Goal: Browse casually: Explore the website without a specific task or goal

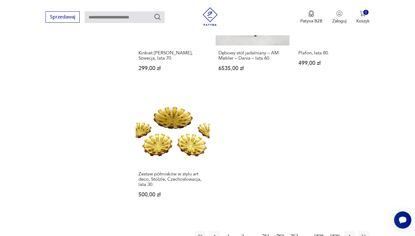
scroll to position [726, 0]
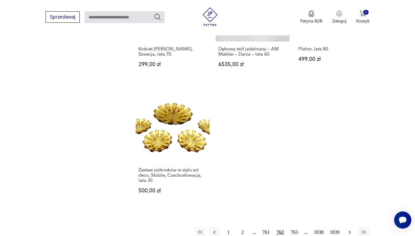
click at [348, 230] on icon "button" at bounding box center [350, 233] width 6 height 6
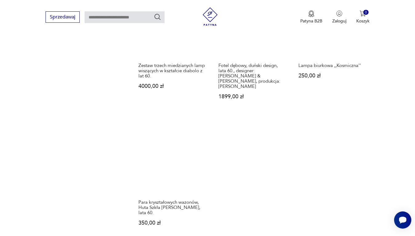
scroll to position [757, 0]
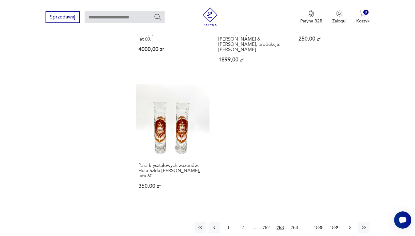
click at [348, 225] on icon "button" at bounding box center [350, 228] width 6 height 6
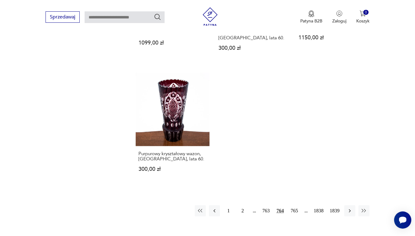
scroll to position [757, 0]
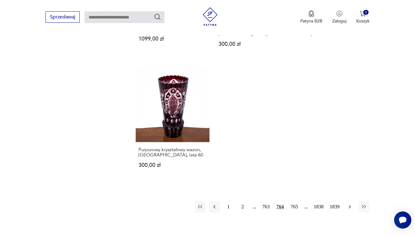
click at [349, 204] on icon "button" at bounding box center [350, 207] width 6 height 6
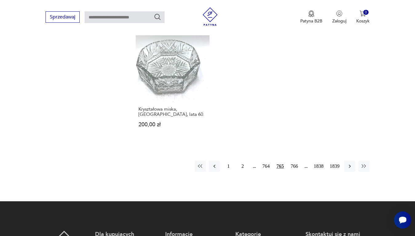
scroll to position [787, 0]
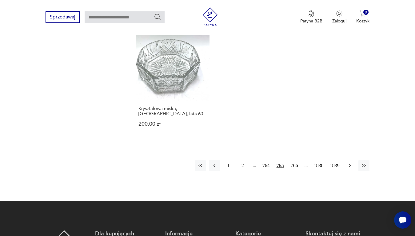
click at [348, 163] on icon "button" at bounding box center [350, 166] width 6 height 6
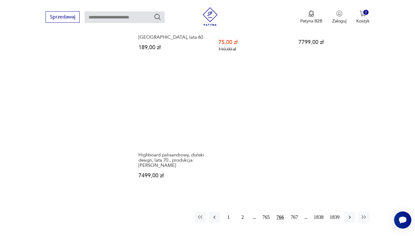
scroll to position [757, 0]
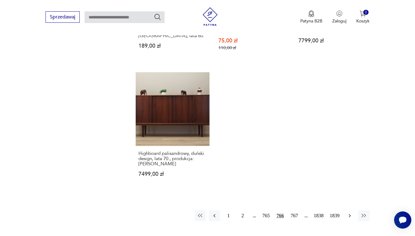
click at [349, 213] on icon "button" at bounding box center [350, 216] width 6 height 6
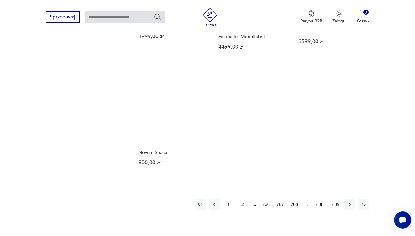
scroll to position [787, 0]
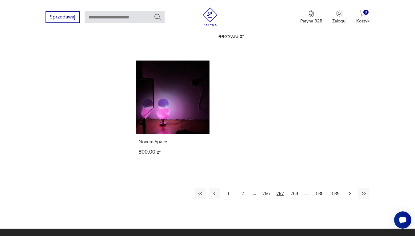
click at [348, 191] on icon "button" at bounding box center [350, 194] width 6 height 6
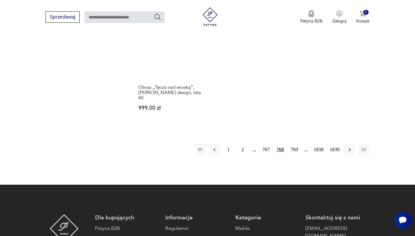
scroll to position [818, 0]
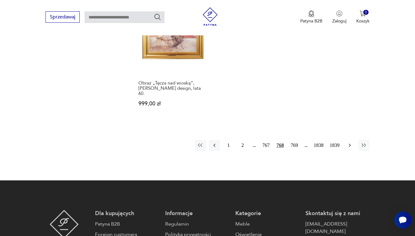
click at [349, 142] on icon "button" at bounding box center [350, 145] width 6 height 6
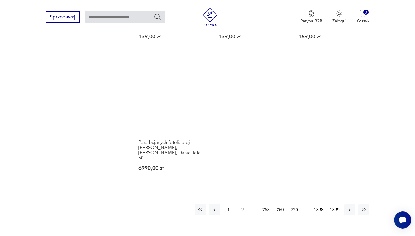
scroll to position [757, 0]
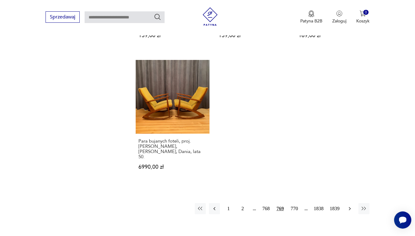
click at [350, 206] on icon "button" at bounding box center [350, 209] width 6 height 6
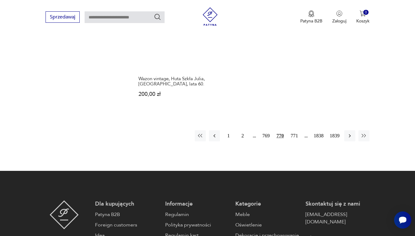
scroll to position [818, 0]
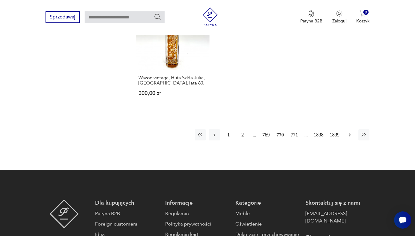
click at [349, 132] on icon "button" at bounding box center [350, 135] width 6 height 6
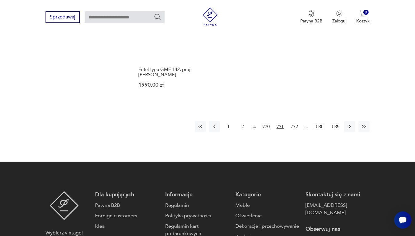
scroll to position [849, 0]
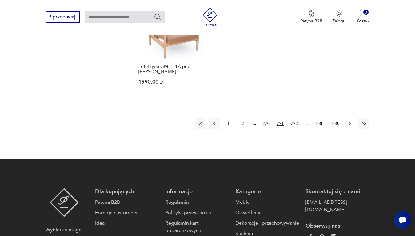
click at [349, 121] on icon "button" at bounding box center [350, 124] width 6 height 6
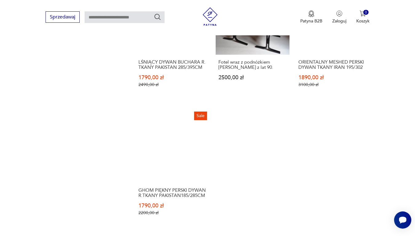
scroll to position [757, 0]
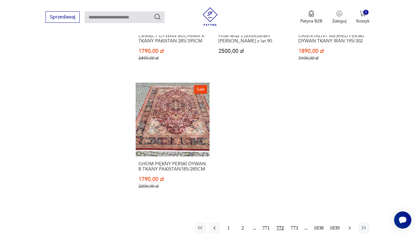
click at [350, 225] on icon "button" at bounding box center [350, 228] width 6 height 6
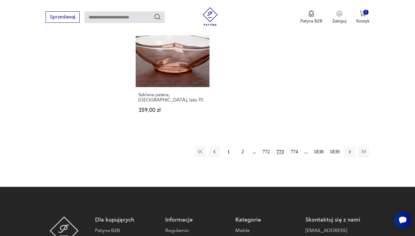
scroll to position [818, 0]
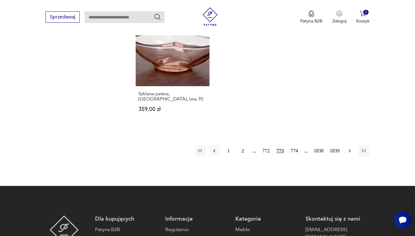
click at [352, 148] on icon "button" at bounding box center [350, 151] width 6 height 6
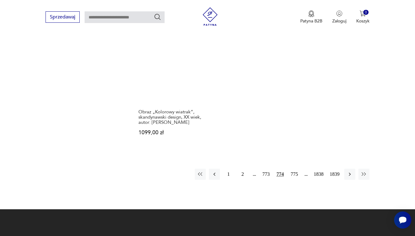
scroll to position [787, 0]
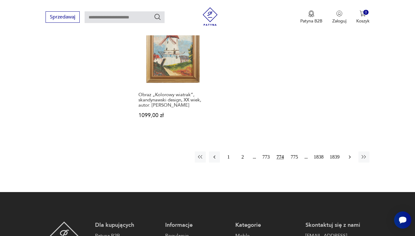
click at [353, 158] on button "button" at bounding box center [349, 157] width 11 height 11
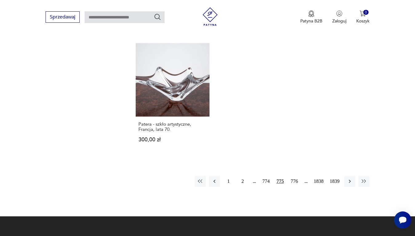
scroll to position [787, 0]
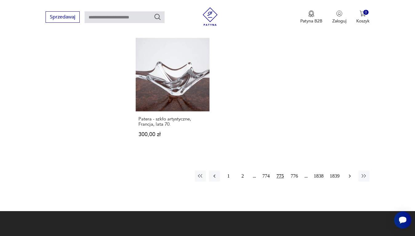
click at [350, 173] on icon "button" at bounding box center [350, 176] width 6 height 6
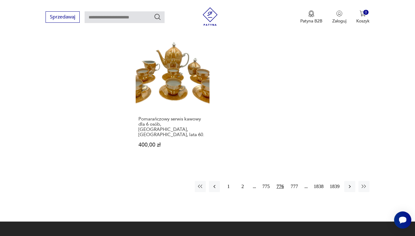
scroll to position [787, 0]
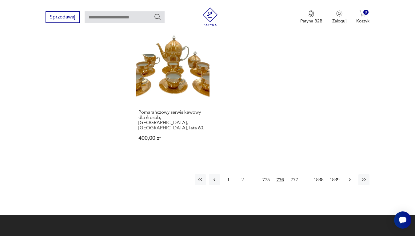
click at [348, 174] on button "button" at bounding box center [349, 179] width 11 height 11
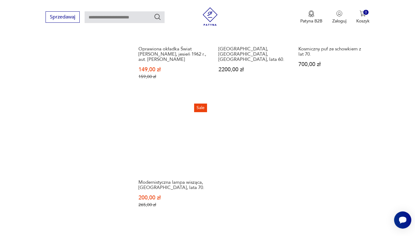
scroll to position [818, 0]
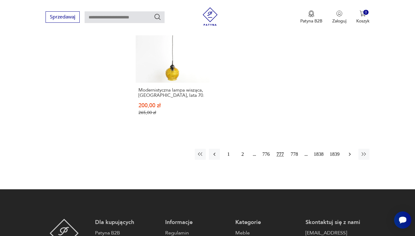
click at [350, 151] on icon "button" at bounding box center [350, 154] width 6 height 6
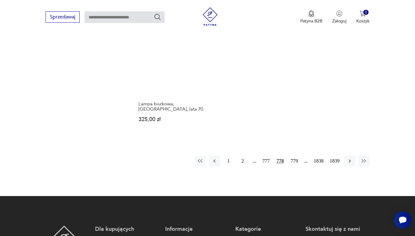
scroll to position [849, 0]
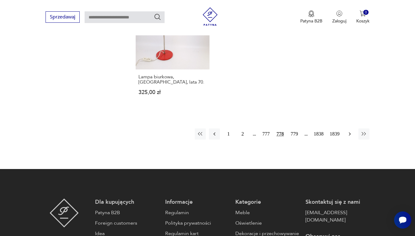
click at [350, 132] on icon "button" at bounding box center [350, 133] width 2 height 3
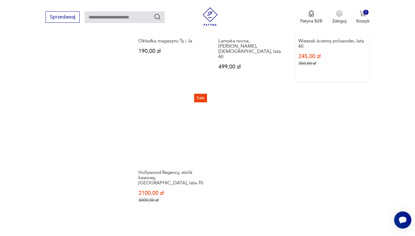
scroll to position [757, 0]
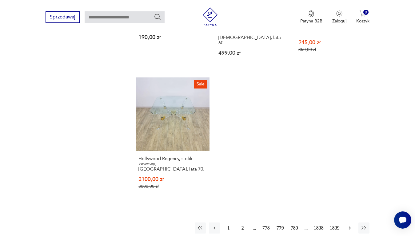
click at [350, 225] on icon "button" at bounding box center [350, 228] width 6 height 6
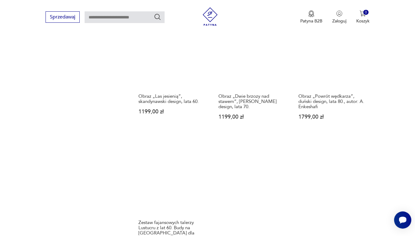
scroll to position [787, 0]
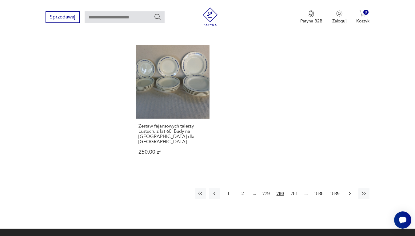
click at [348, 191] on icon "button" at bounding box center [350, 194] width 6 height 6
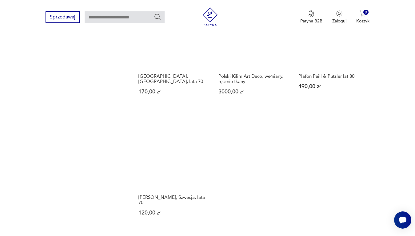
scroll to position [757, 0]
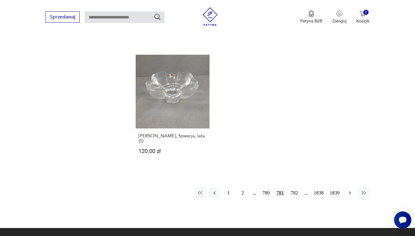
click at [352, 194] on icon "button" at bounding box center [350, 193] width 6 height 6
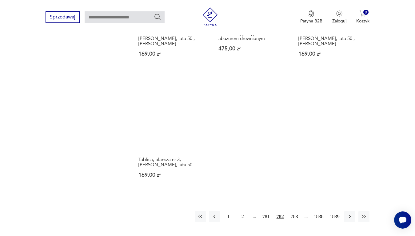
scroll to position [787, 0]
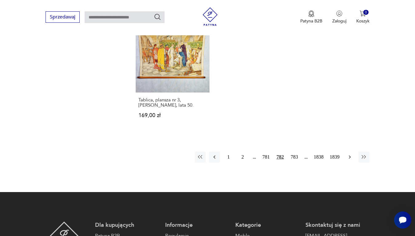
click at [350, 154] on icon "button" at bounding box center [350, 157] width 6 height 6
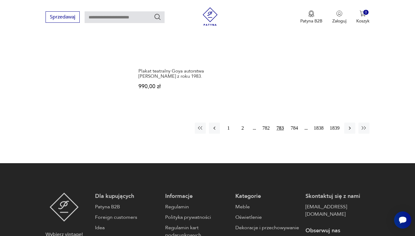
scroll to position [849, 0]
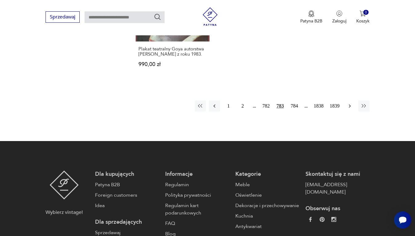
click at [350, 109] on icon "button" at bounding box center [350, 106] width 6 height 6
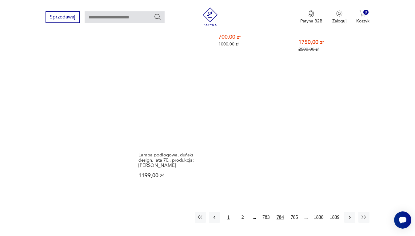
scroll to position [757, 0]
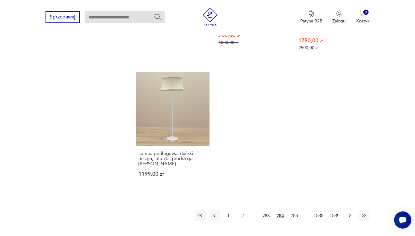
click at [349, 213] on icon "button" at bounding box center [350, 216] width 6 height 6
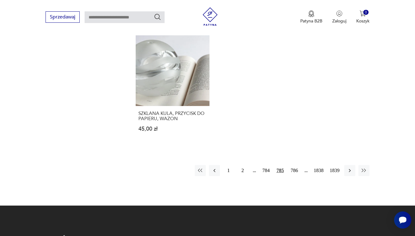
scroll to position [818, 0]
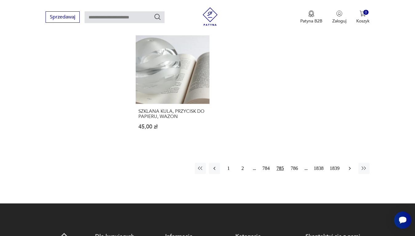
click at [349, 166] on icon "button" at bounding box center [350, 169] width 6 height 6
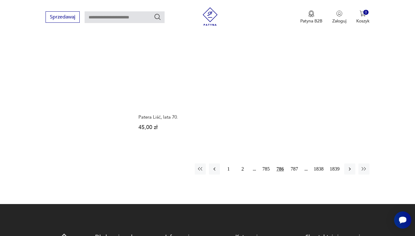
scroll to position [787, 0]
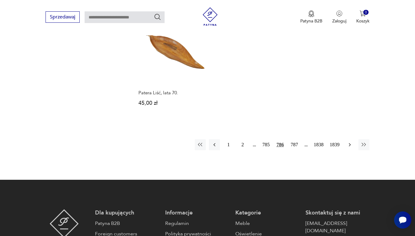
click at [347, 142] on icon "button" at bounding box center [350, 145] width 6 height 6
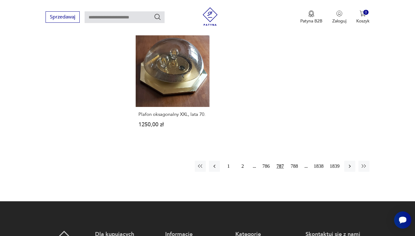
scroll to position [787, 0]
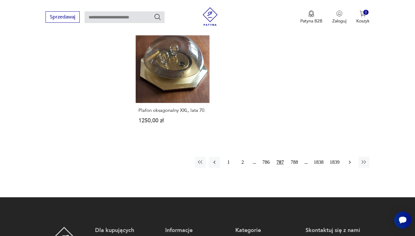
click at [351, 159] on icon "button" at bounding box center [350, 162] width 6 height 6
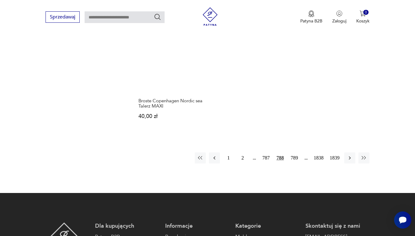
scroll to position [787, 0]
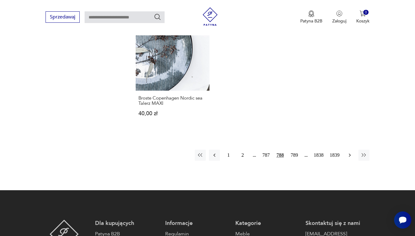
click at [350, 152] on icon "button" at bounding box center [350, 155] width 6 height 6
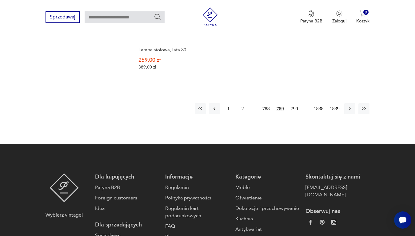
scroll to position [880, 0]
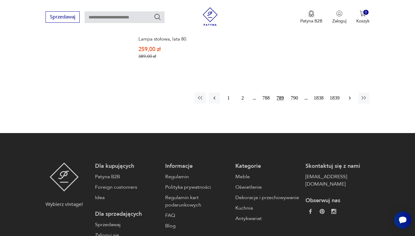
click at [348, 97] on icon "button" at bounding box center [350, 98] width 6 height 6
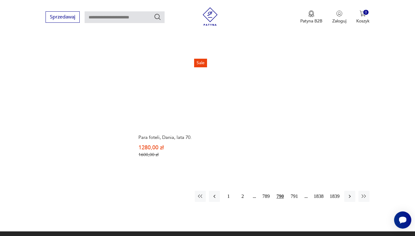
scroll to position [787, 0]
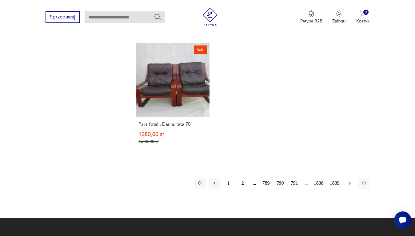
click at [350, 180] on icon "button" at bounding box center [350, 183] width 6 height 6
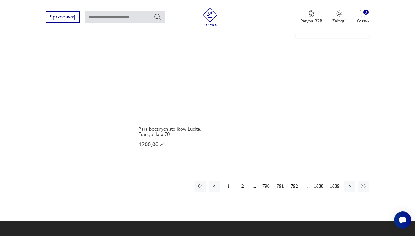
scroll to position [818, 0]
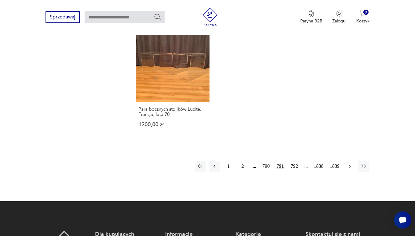
click at [347, 163] on icon "button" at bounding box center [350, 166] width 6 height 6
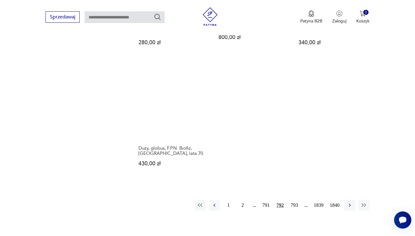
scroll to position [787, 0]
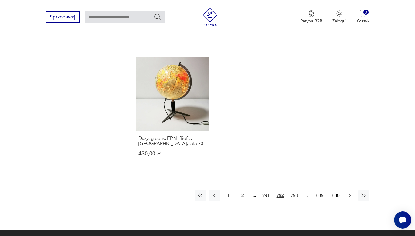
click at [350, 193] on icon "button" at bounding box center [350, 196] width 6 height 6
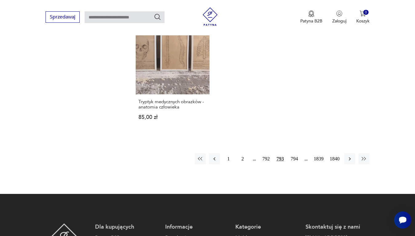
scroll to position [849, 0]
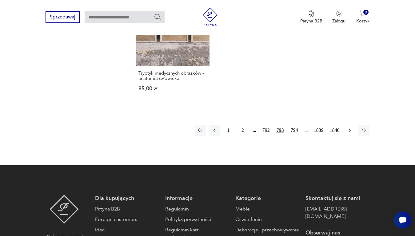
click at [351, 127] on icon "button" at bounding box center [350, 130] width 6 height 6
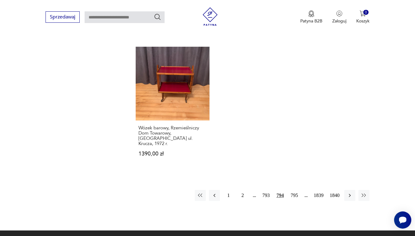
scroll to position [757, 0]
